Goal: Task Accomplishment & Management: Complete application form

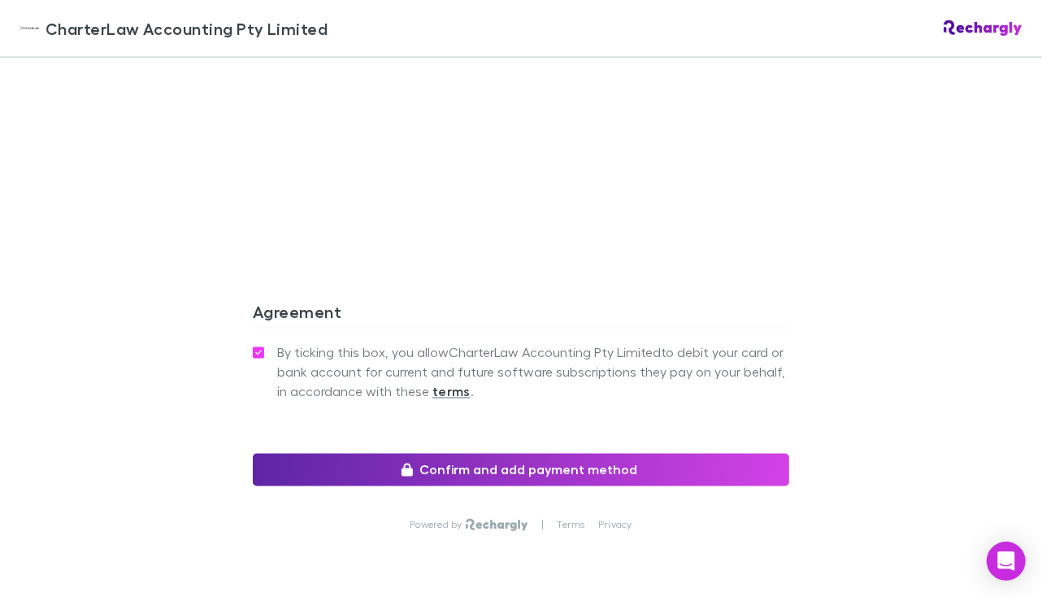
scroll to position [1501, 0]
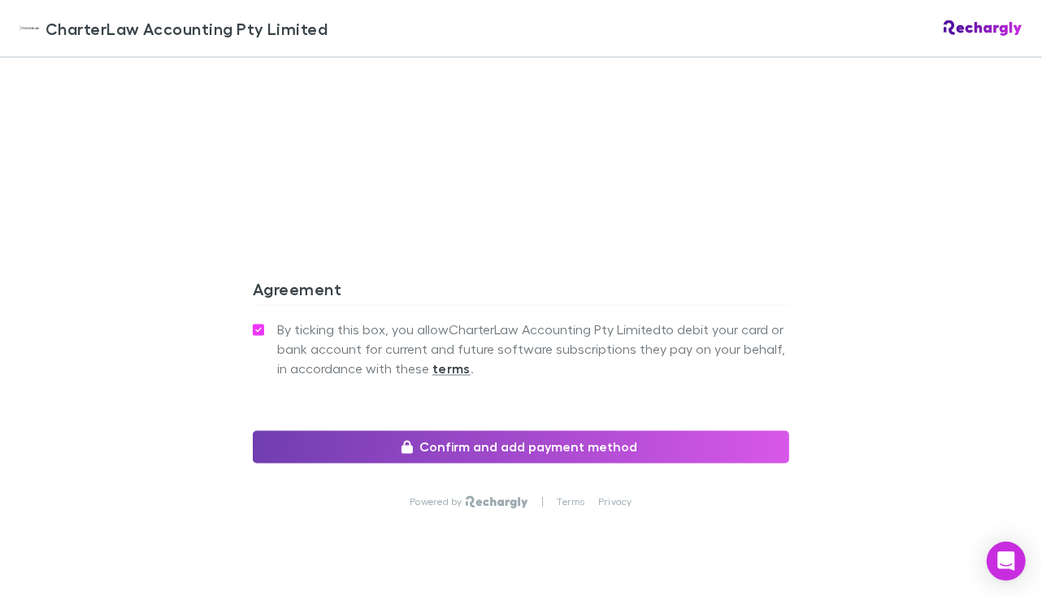
click at [541, 431] on button "Confirm and add payment method" at bounding box center [521, 447] width 537 height 33
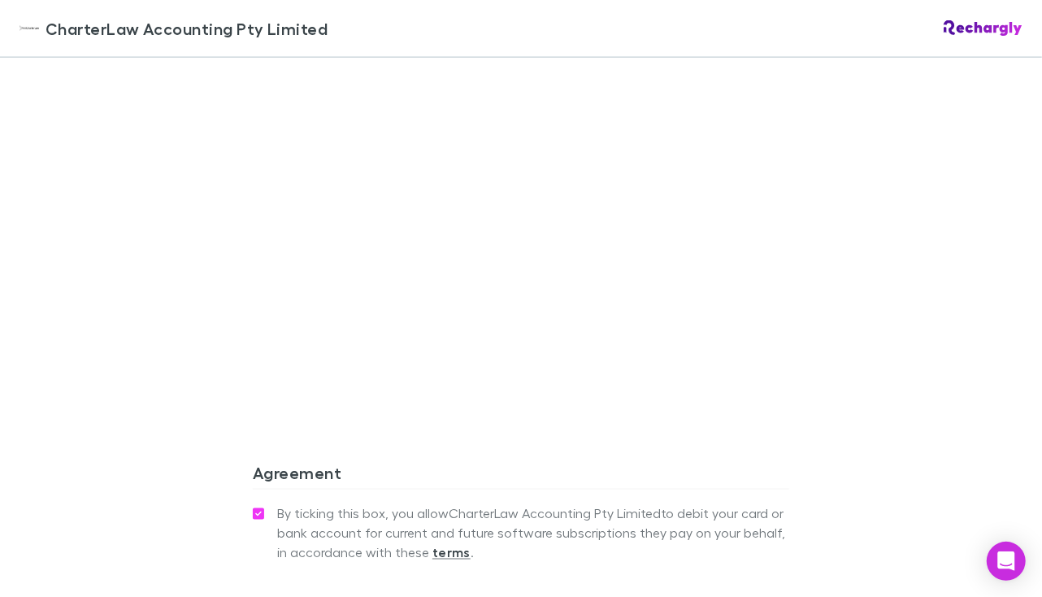
scroll to position [1165, 0]
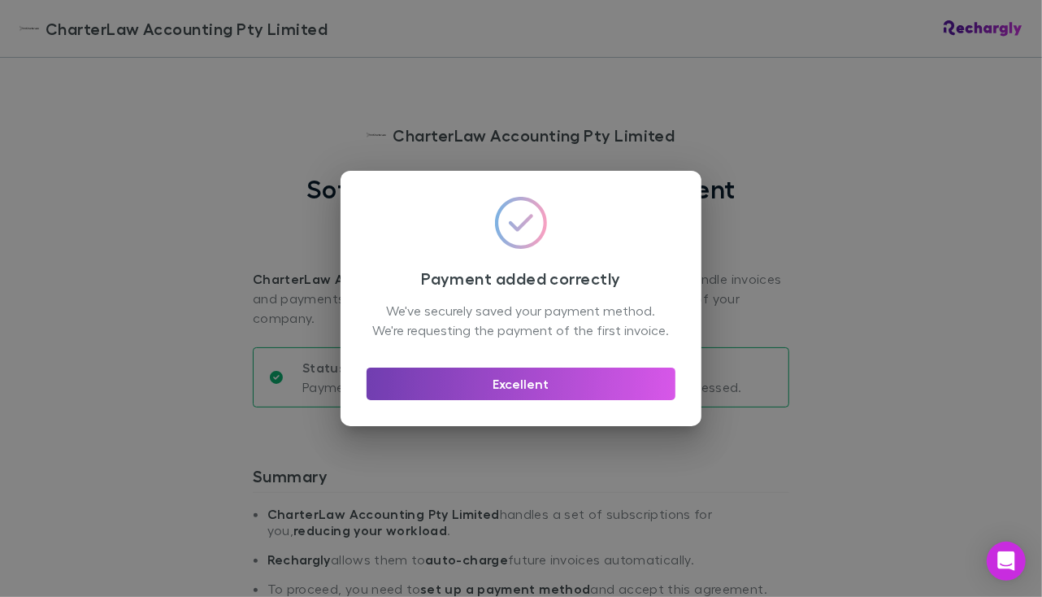
click at [588, 400] on button "Excellent" at bounding box center [521, 384] width 309 height 33
